Goal: Answer question/provide support

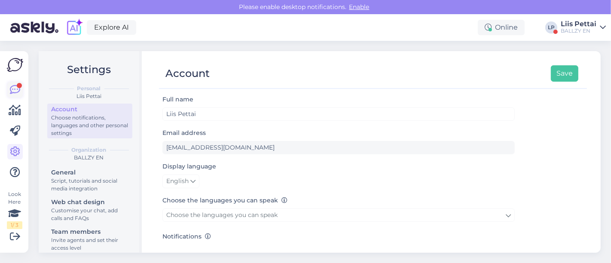
click at [15, 91] on icon at bounding box center [15, 90] width 10 height 10
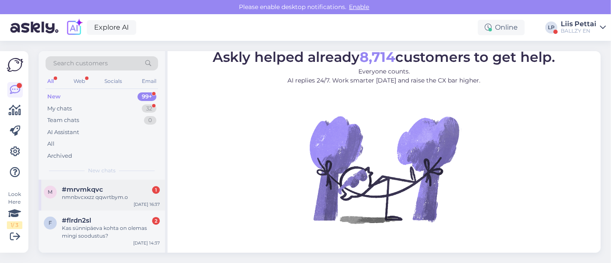
click at [88, 195] on div "nmnbvcxxzz qqwrtbym.o" at bounding box center [111, 197] width 98 height 8
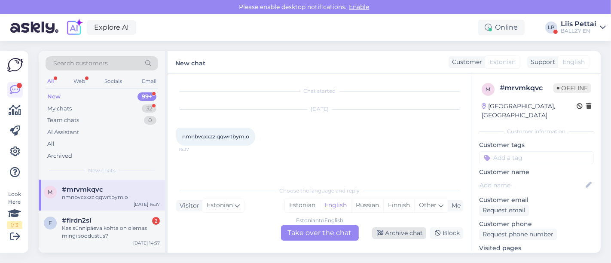
click at [411, 237] on div "Archive chat" at bounding box center [399, 233] width 54 height 12
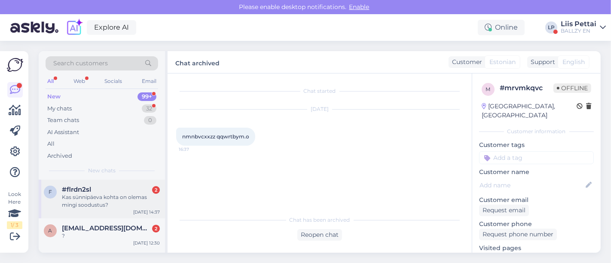
click at [124, 208] on div "Kas sünnipäeva kohta on olemas mingi soodustus?" at bounding box center [111, 200] width 98 height 15
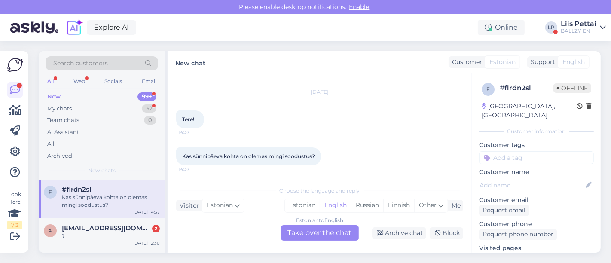
click at [308, 229] on div "Estonian to English Take over the chat" at bounding box center [320, 232] width 78 height 15
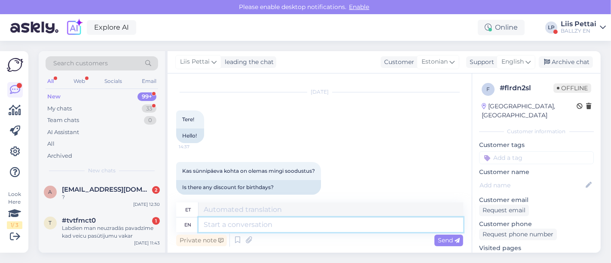
click at [278, 230] on textarea at bounding box center [330, 224] width 265 height 15
type textarea "Kui ol"
type textarea "[PERSON_NAME]"
type textarea "Kui oled om"
type textarea "Kui oled"
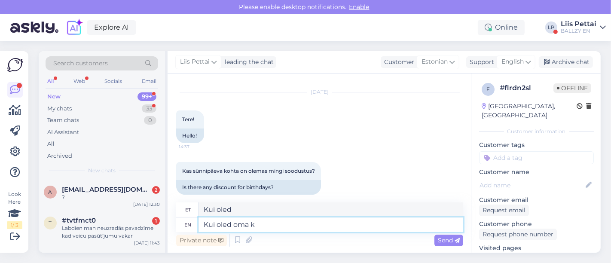
type textarea "Kui oled [PERSON_NAME]"
type textarea "Kui oled oma"
type textarea "Kui oled oma kontoga va"
type textarea "Kui oled oma kontoga"
type textarea "Kui oled oma kontoga varasemalt"
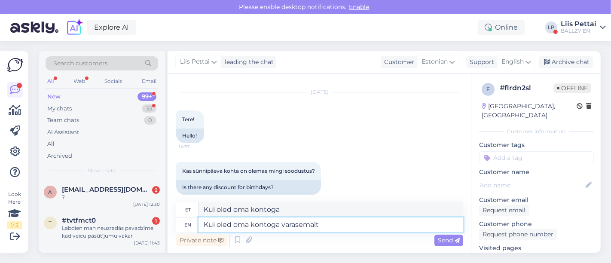
type textarea "Kui oled oma kontoga varasemalt"
type textarea "Kui oled oma kontoga varasemalt 200 eu"
type textarea "Kui oled oma kontoga varasemalt 200"
type textarea "Kui oled oma kontoga varasemalt 200 euro ee"
type textarea "Kui oled oma kontoga varasemalt 200 euro"
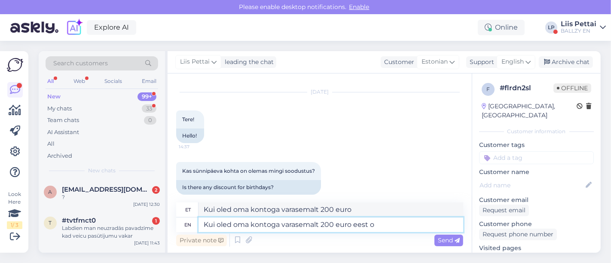
type textarea "Kui oled oma kontoga varasemalt 200 euro eest os"
type textarea "Kui oled oma kontoga varasemalt 200 euro eest"
type textarea "Kui oled oma kontoga varasemalt 200 euro eest ostnud si"
type textarea "Kui oled oma kontoga varasemalt 200 euro eest ostnud"
type textarea "Kui oled oma kontoga varasemalt 200 euro eest ostnud siis"
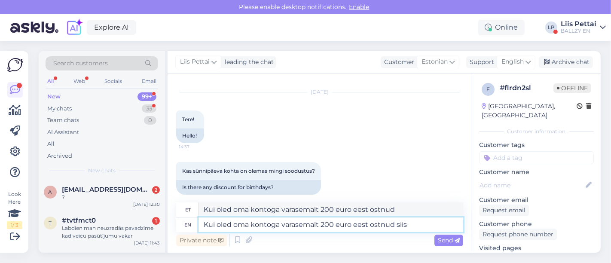
type textarea "Kui oled oma kontoga varasemalt 200 euro eest ostnud siis"
type textarea "Kui oled oma kontoga varasemalt 200 euro eest ostnud siis saad"
type textarea "Kui oled oma kontoga varasemalt 200 euro eest ostnud siis saa"
type textarea "Kui oled oma kontoga varasemalt 200 euro eest ostnud siis saadetakse"
type textarea "Kui oled oma kontoga varasemalt 200 euro eest ostnud siis tasub"
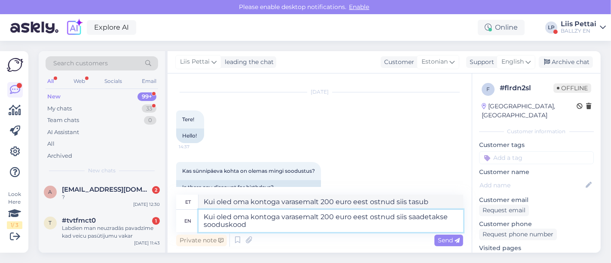
type textarea "Kui oled oma kontoga varasemalt 200 euro eest ostnud siis saadetakse sooduskood…"
type textarea "Kui oled oma kontoga varasemalt 200 euro eest ostnud siis hea sooduskood"
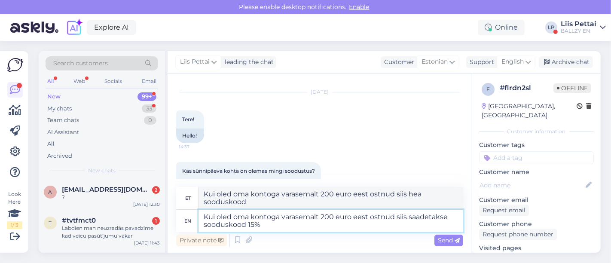
type textarea "Kui oled oma kontoga varasemalt 200 euro eest ostnud siis saadetakse sooduskood…"
type textarea "Kui oled oma kontoga varasemalt 200 euro eest ostnud siis hea sooduskood 15%"
type textarea "Kui oled oma kontoga varasemalt 200 euro eest ostnud siis saadetakse sooduskood…"
type textarea "Kui oled oma kontoga varasemalt 200 euro eest ostnud siis või sooduskood 15% pä…"
type textarea "Kui oled oma kontoga varasemalt 200 euro eest ostnud siis saadetakse sooduskood…"
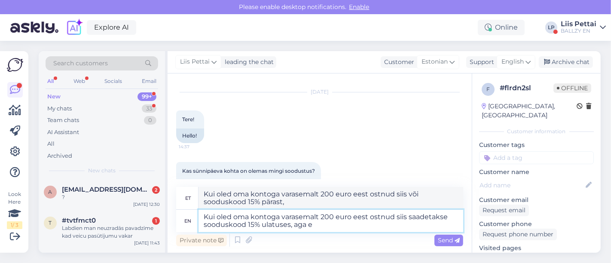
type textarea "Kui oled oma kontoga varasemalt 200 euro eest ostnud siis või sooduskood 15% pä…"
type textarea "Kui oled oma kontoga varasemalt 200 euro eest ostnud siis saadetakse sooduskood…"
type textarea "Kui oled oma kontoga varasemalt 200 euro eest ostnud siis või sooduskood 15% pä…"
type textarea "Kui oled oma kontoga varasemalt 200 euro eest ostnud siis saadetakse sooduskood…"
type textarea "Kui oled oma kontoga varasemalt 200 euro eest ostnud siis või sooduskood 15% pä…"
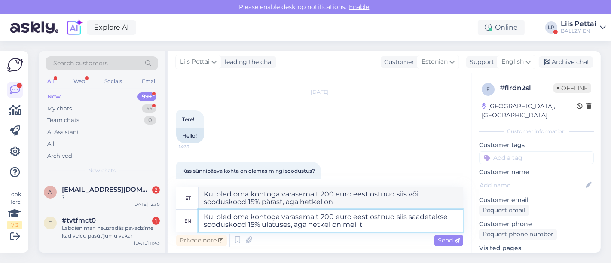
type textarea "Kui oled oma kontoga varasemalt 200 euro eest ostnud siis saadetakse sooduskood…"
type textarea "Kui oled oma kontoga varasemalt 200 euro eest ostnud siis või sooduskood 15% pä…"
type textarea "Kui oled oma kontoga varasemalt 200 euro eest ostnud siis saadetakse sooduskood…"
type textarea "Kui oled oma kontoga varasemalt 200 euro eest ostnud siis või sooduskood 15% pä…"
type textarea "Kui oled oma kontoga varasemalt 200 euro eest ostnud siis saadetakse sooduskood…"
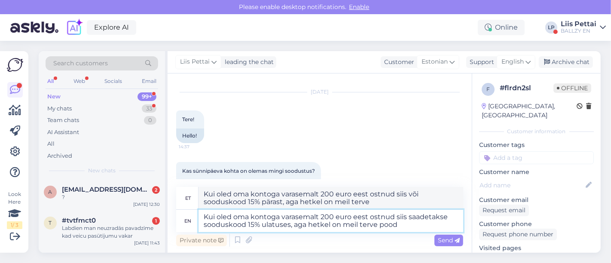
type textarea "Kui oled oma kontoga varasemalt 200 euro eest ostnud siis või sooduskood 15% pä…"
type textarea "Kui oled oma kontoga varasemalt 200 euro eest ostnud siis saadetakse sooduskood…"
type textarea "Kui oled oma kontoga varasemalt 200 euro eest ostnud siis või sooduskood 15% tu…"
type textarea "Kui oled oma kontoga varasemalt 200 euro eest ostnud siis saadetakse sooduskood…"
type textarea "Kui oled oma kontoga varasemalt 200 euro eest ostnud siis või sooduskood 15% :)…"
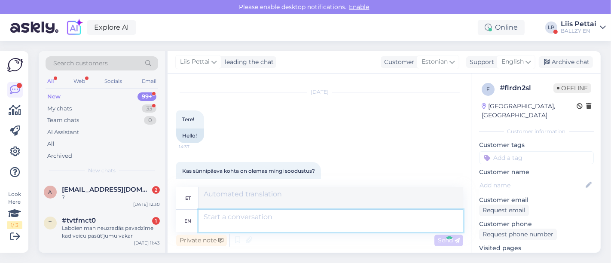
scroll to position [119, 0]
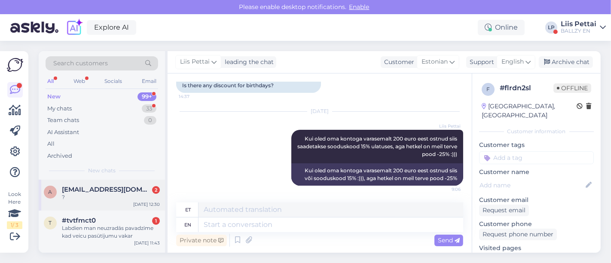
click at [103, 201] on div "a [EMAIL_ADDRESS][DOMAIN_NAME] 2 ? [DATE] 12:30" at bounding box center [102, 195] width 126 height 31
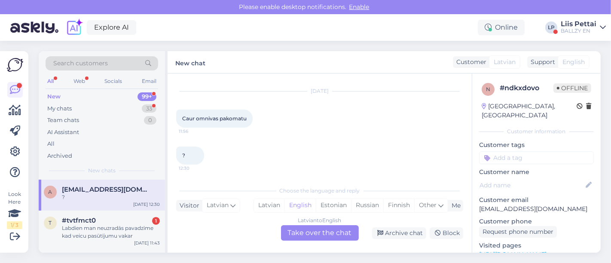
scroll to position [17, 0]
click at [302, 235] on div "Latvian to English Take over the chat" at bounding box center [320, 232] width 78 height 15
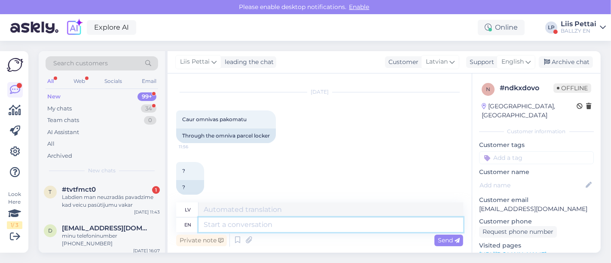
click at [305, 227] on textarea at bounding box center [330, 224] width 265 height 15
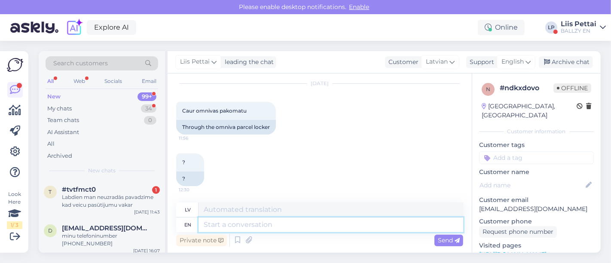
scroll to position [0, 0]
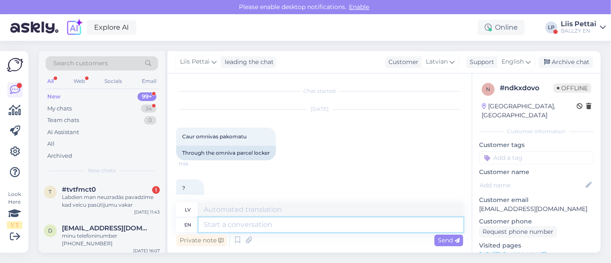
click at [411, 229] on textarea at bounding box center [330, 224] width 265 height 15
click at [107, 207] on div "Labdien man neuzradās pavadzīme kad veicu pasūtījumu vakar" at bounding box center [111, 200] width 98 height 15
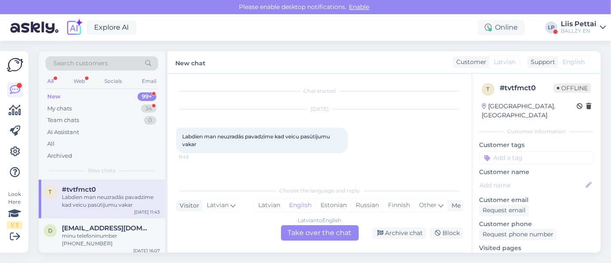
click at [297, 234] on div "Latvian to English Take over the chat" at bounding box center [320, 232] width 78 height 15
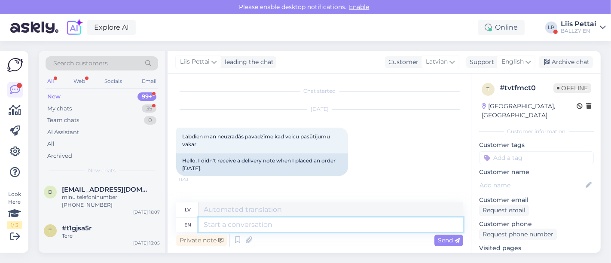
click at [284, 221] on textarea at bounding box center [330, 224] width 265 height 15
type textarea "your na"
type textarea "tavs"
type textarea "your name?"
type textarea "Tavs vārds?"
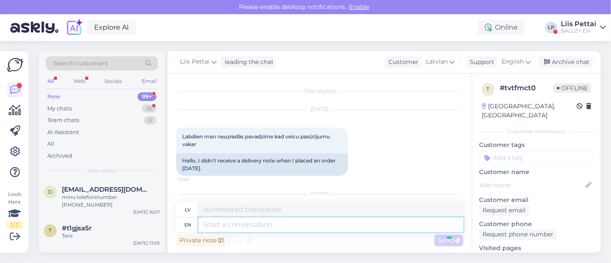
scroll to position [59, 0]
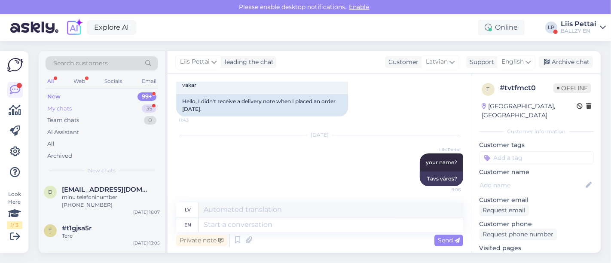
click at [84, 110] on div "My chats 35" at bounding box center [102, 109] width 113 height 12
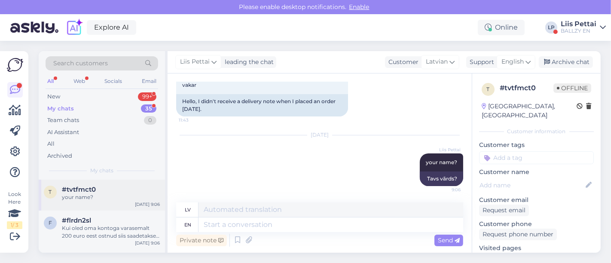
click at [76, 201] on div "t #tvtfmct0 your name? [DATE] 9:06" at bounding box center [102, 195] width 126 height 31
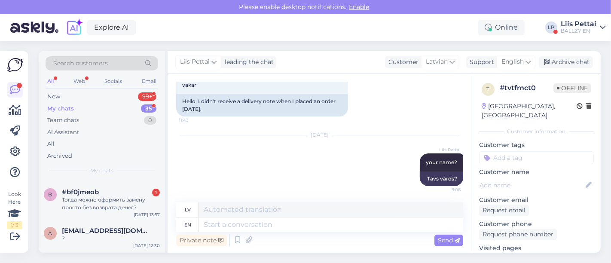
scroll to position [76, 0]
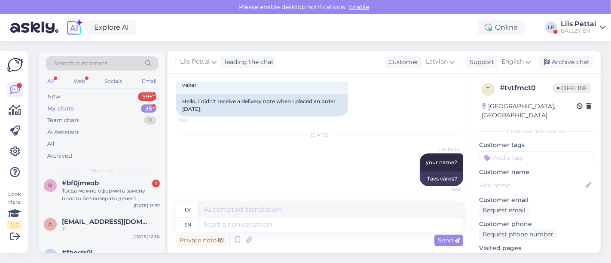
click at [76, 201] on div "Тогда можно оформить замену просто без возврата денег?" at bounding box center [111, 194] width 98 height 15
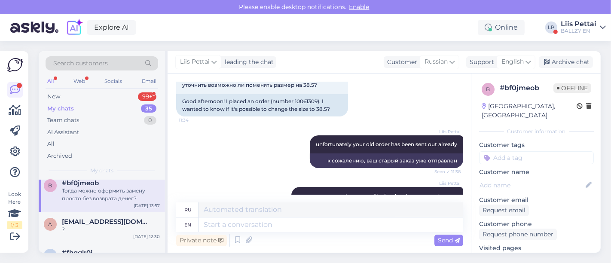
scroll to position [160, 0]
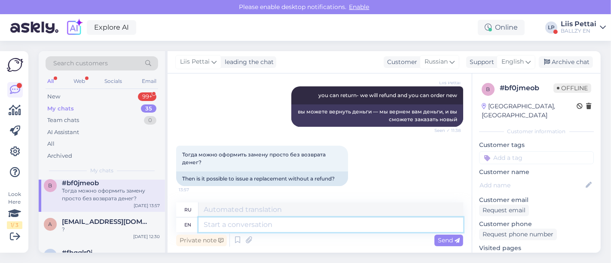
click at [351, 230] on textarea at bounding box center [330, 224] width 265 height 15
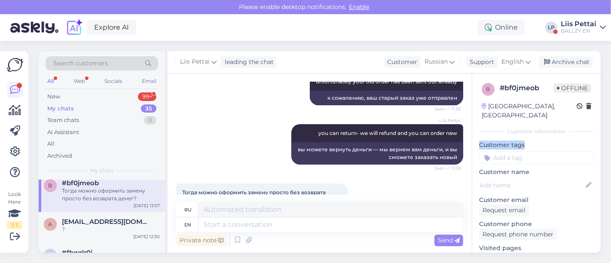
drag, startPoint x: 472, startPoint y: 144, endPoint x: 472, endPoint y: 127, distance: 17.2
click at [472, 127] on div "b # bf0jmeob Offline [GEOGRAPHIC_DATA], [GEOGRAPHIC_DATA] Customer information …" at bounding box center [536, 255] width 128 height 365
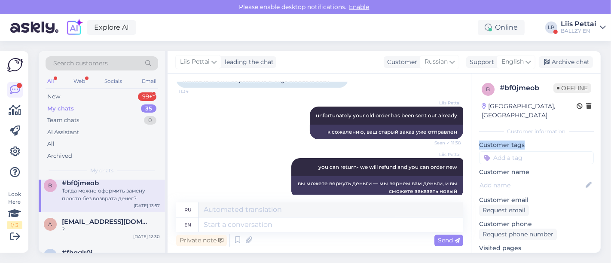
scroll to position [160, 0]
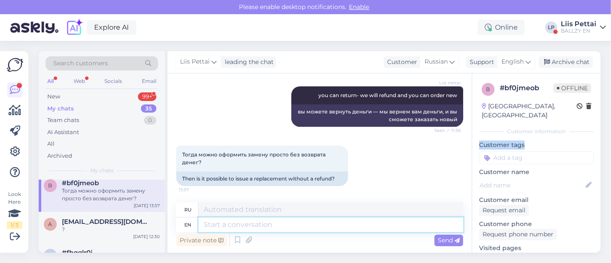
click at [410, 229] on textarea at bounding box center [330, 224] width 265 height 15
click at [404, 219] on textarea at bounding box center [330, 224] width 265 height 15
type textarea "we"
type textarea "мы"
type textarea "we cant m"
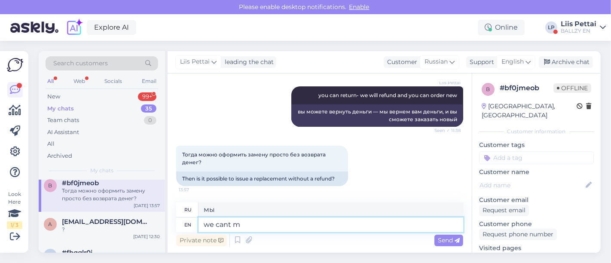
type textarea "мы не можем"
type textarea "we cant make cha"
type textarea "мы не можем сделать"
type textarea "we cant make changes in"
type textarea "мы не можем вносить изменения"
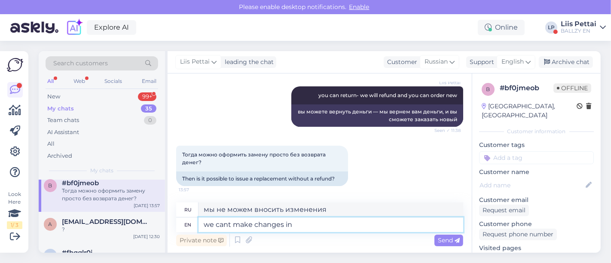
type textarea "we cant make changes in t"
type textarea "мы не можем вносить изменения в"
type textarea "we cant make changes in the system un"
type textarea "мы не можем вносить изменения в систему"
type textarea "we cant make changes in the system unfortuna"
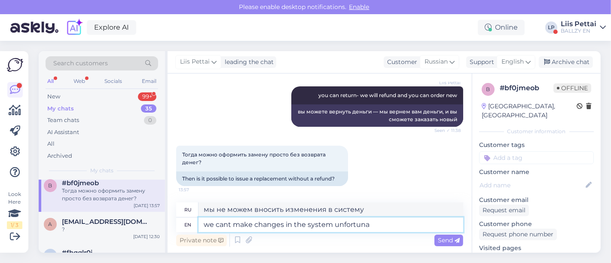
type textarea "К сожалению, мы не можем вносить изменения в систему."
type textarea "we cant make changes in the system unfortunately"
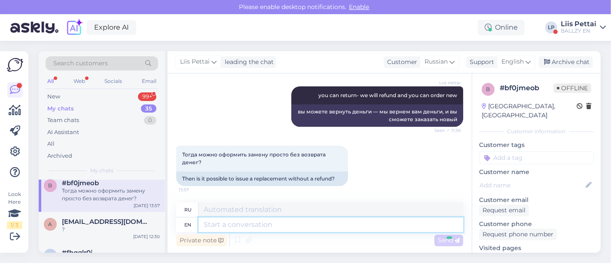
scroll to position [237, 0]
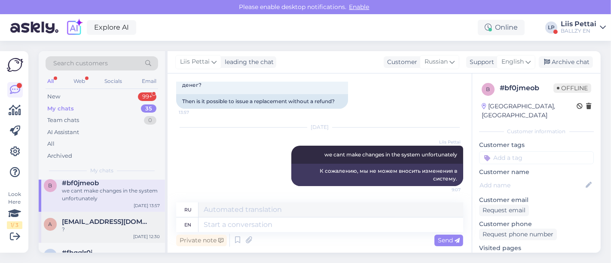
click at [74, 229] on div "?" at bounding box center [111, 230] width 98 height 8
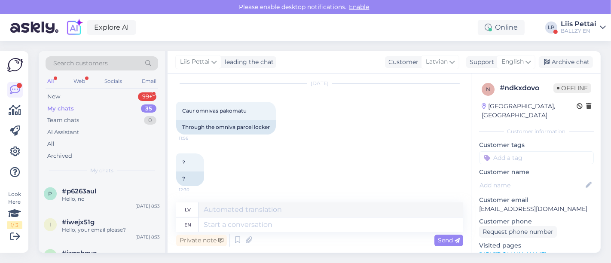
scroll to position [515, 0]
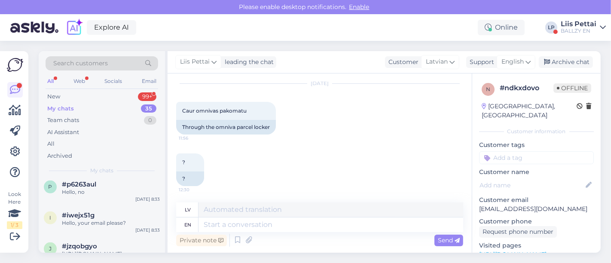
click at [579, 25] on div "Liis Pettai" at bounding box center [579, 24] width 36 height 7
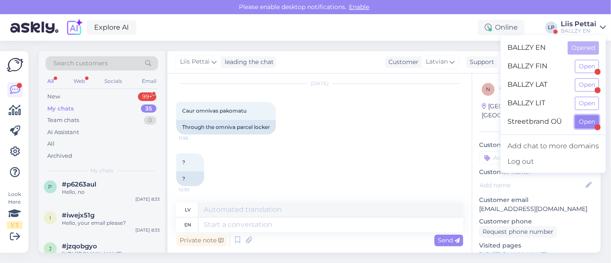
click at [582, 118] on button "Open" at bounding box center [587, 121] width 24 height 13
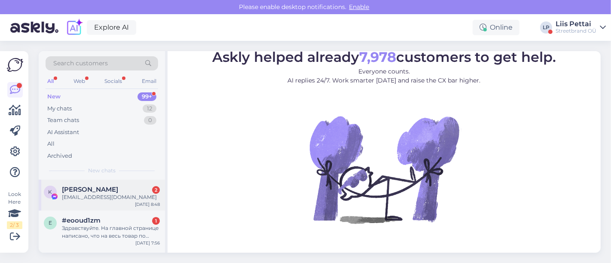
click at [88, 202] on div "K [PERSON_NAME] 2 [EMAIL_ADDRESS][DOMAIN_NAME] [DATE] 8:48" at bounding box center [102, 195] width 126 height 31
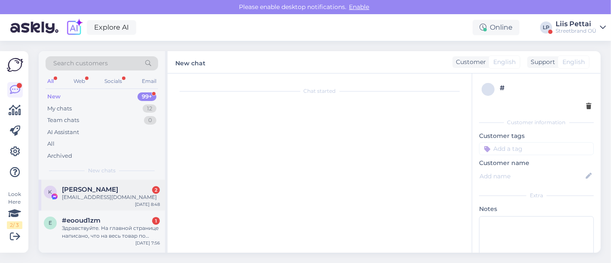
scroll to position [25, 0]
